Goal: Transaction & Acquisition: Purchase product/service

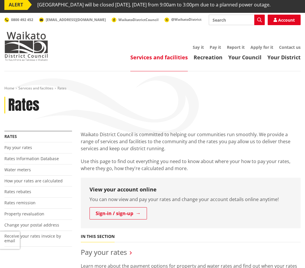
scroll to position [4, 0]
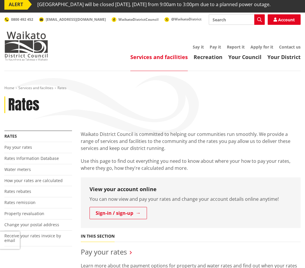
click at [39, 153] on li "Pay your rates" at bounding box center [38, 147] width 68 height 11
click at [30, 150] on link "Pay your rates" at bounding box center [18, 147] width 28 height 6
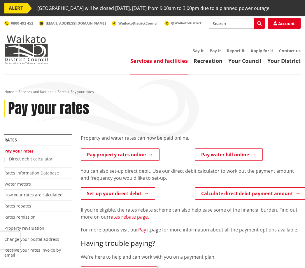
click at [128, 161] on link "Pay property rates online" at bounding box center [120, 154] width 79 height 12
click at [148, 161] on link "Pay property rates online" at bounding box center [120, 154] width 79 height 12
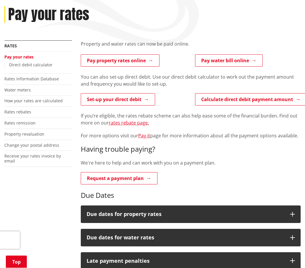
scroll to position [94, 0]
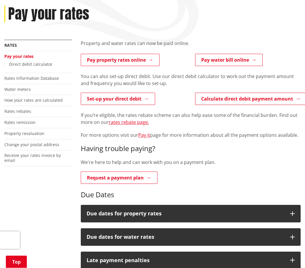
click at [133, 105] on link "Set-up your direct debit" at bounding box center [118, 99] width 74 height 12
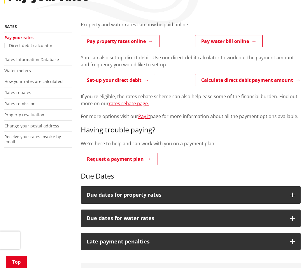
click at [149, 47] on link "Pay property rates online" at bounding box center [120, 41] width 79 height 12
